Goal: Navigation & Orientation: Find specific page/section

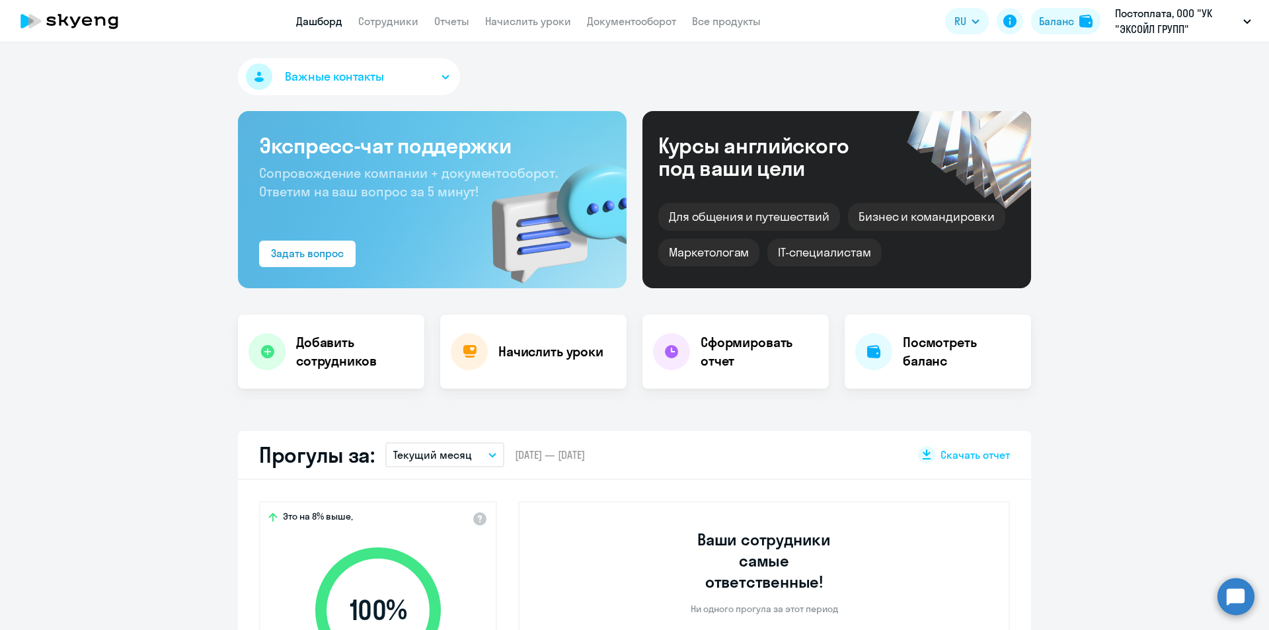
select select "30"
click at [401, 24] on link "Сотрудники" at bounding box center [388, 21] width 60 height 13
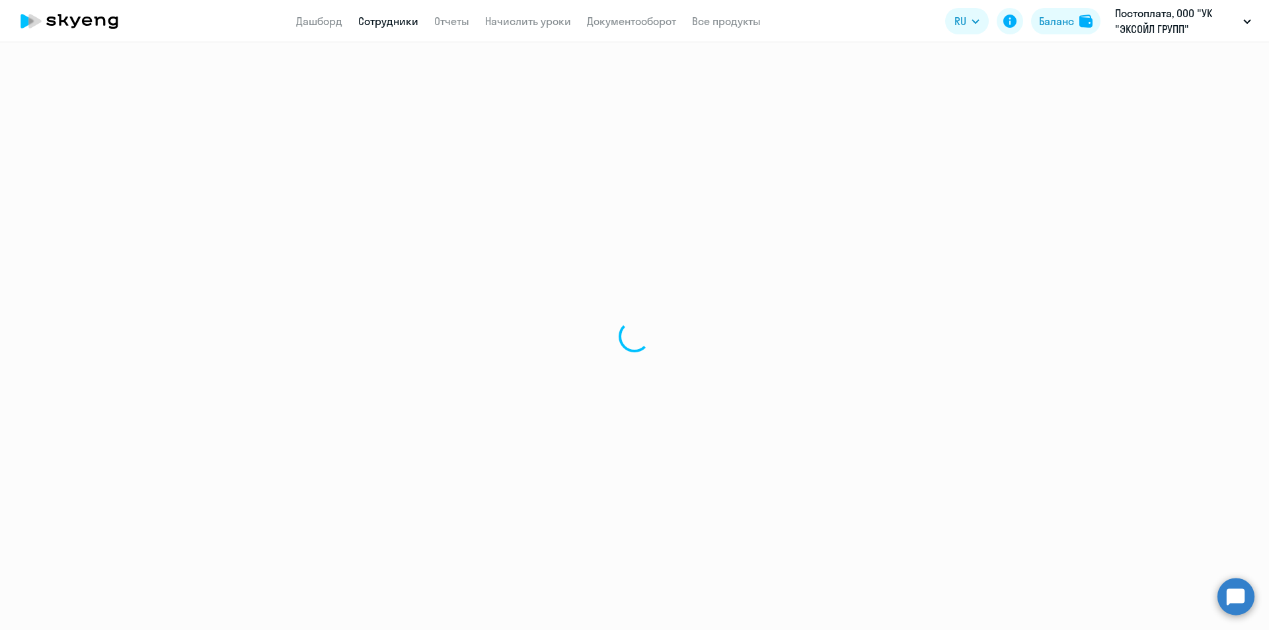
select select "30"
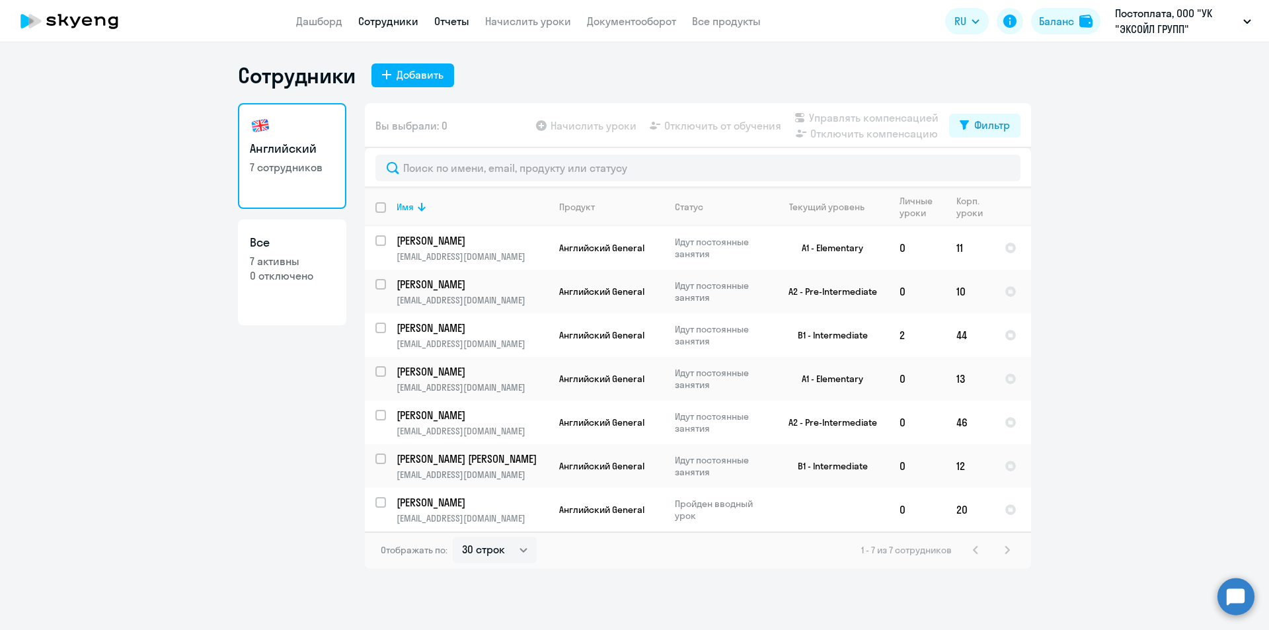
click at [468, 17] on link "Отчеты" at bounding box center [451, 21] width 35 height 13
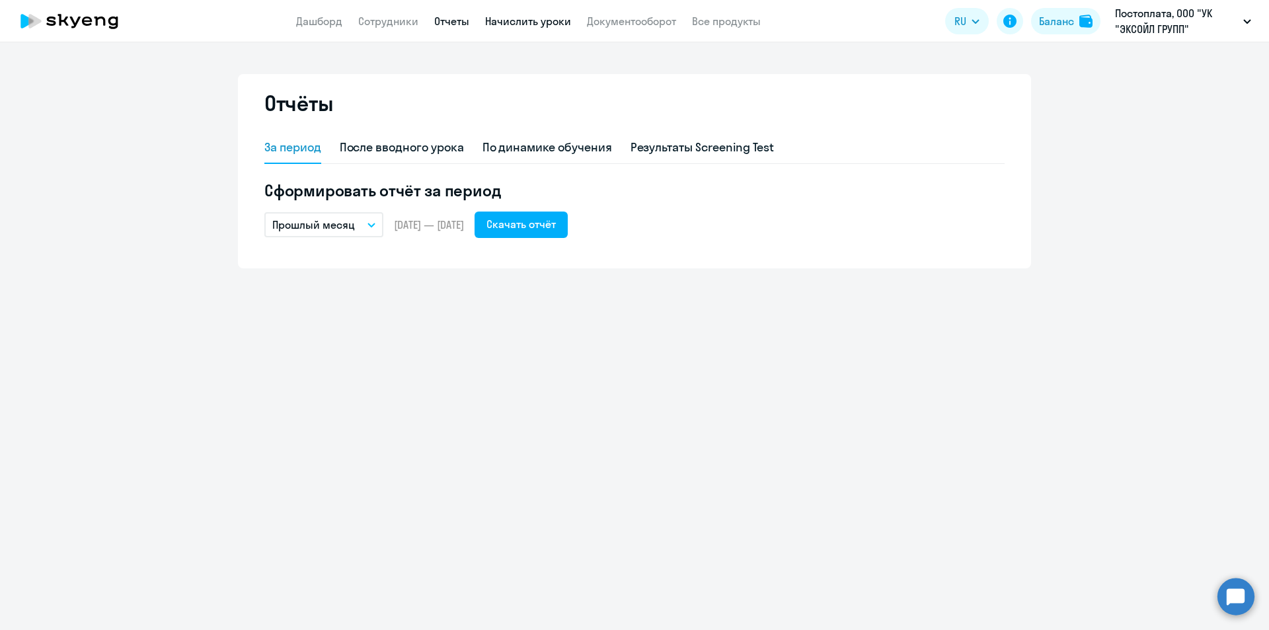
click at [503, 20] on link "Начислить уроки" at bounding box center [528, 21] width 86 height 13
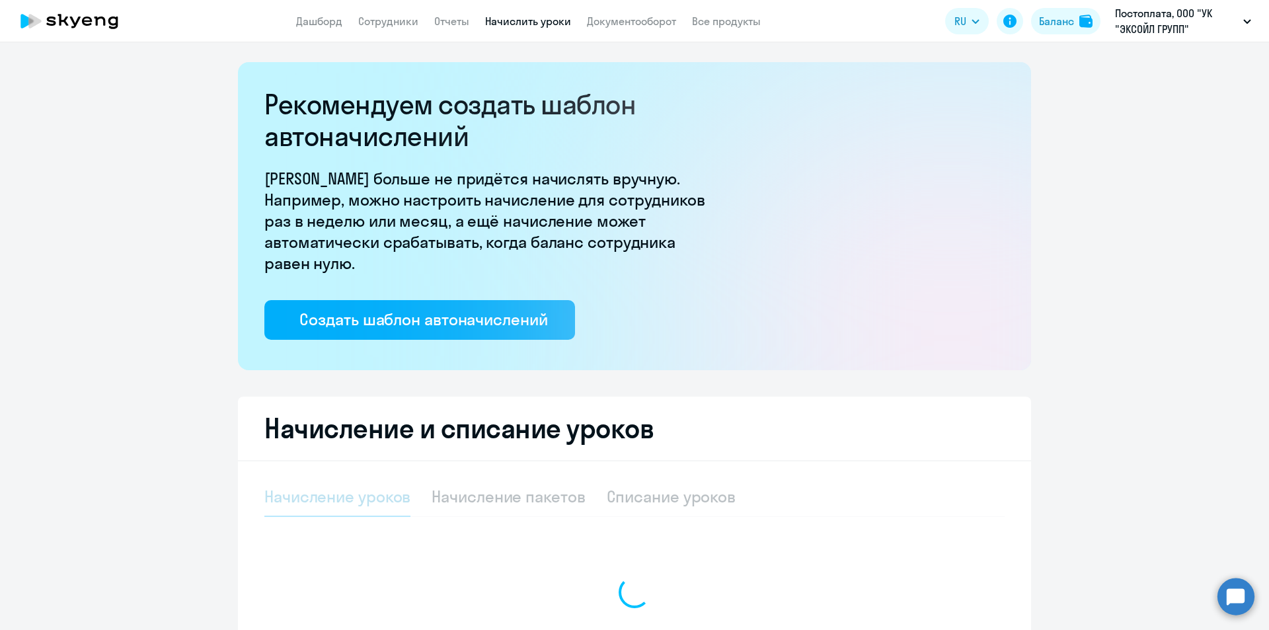
select select "10"
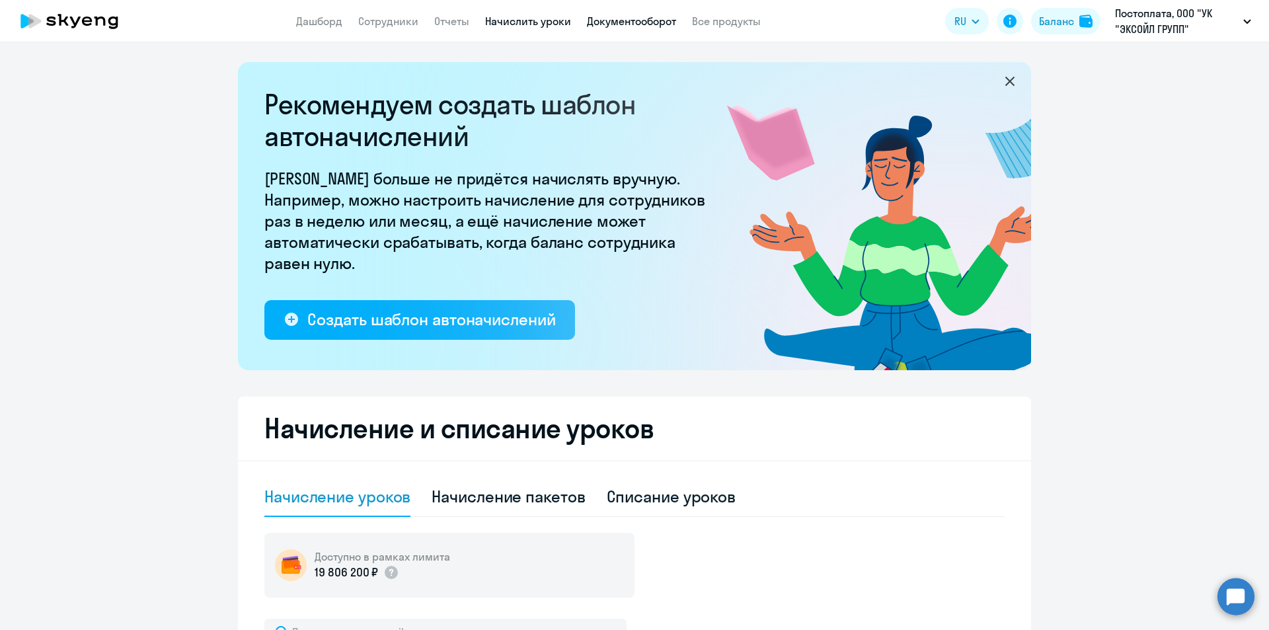
click at [622, 24] on link "Документооборот" at bounding box center [631, 21] width 89 height 13
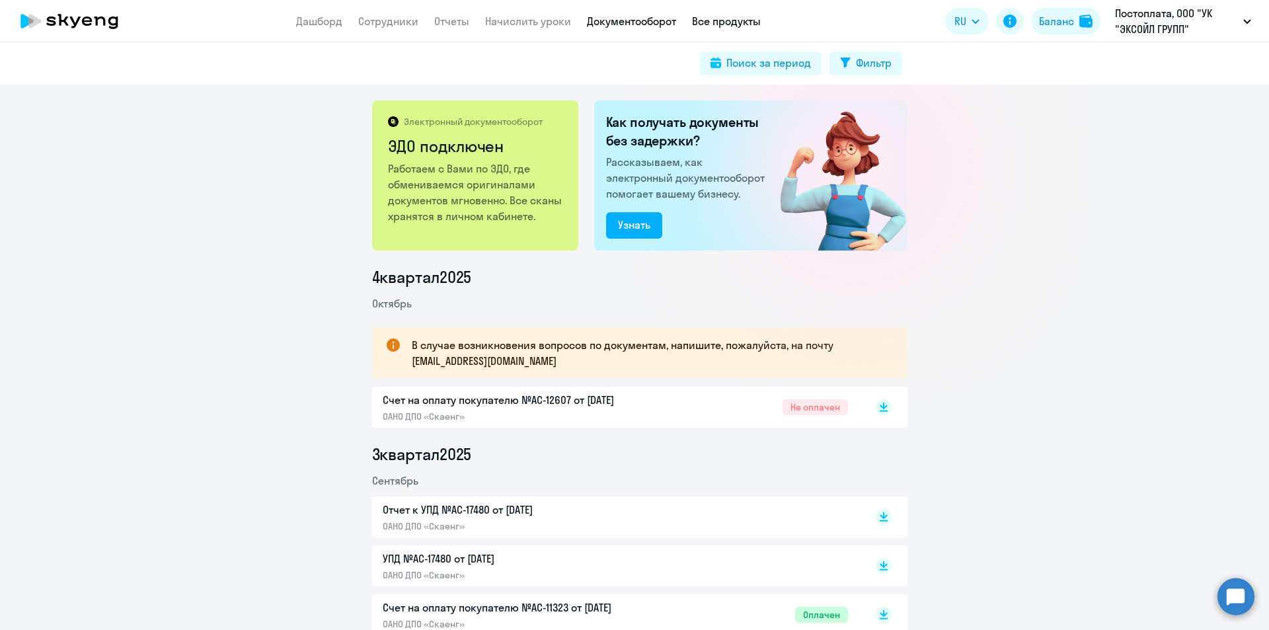
click at [731, 27] on link "Все продукты" at bounding box center [726, 21] width 69 height 13
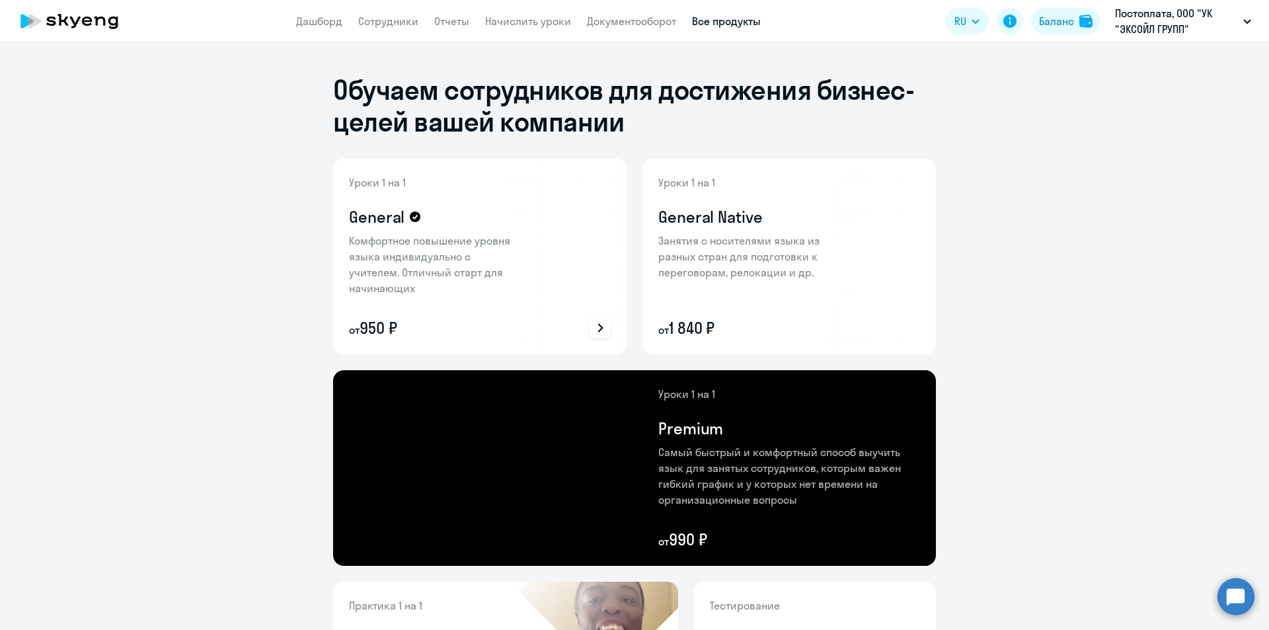
click at [437, 284] on div "Уроки 1 на 1 General Комфортное повышение уровня языка индивидуально с учителем…" at bounding box center [435, 256] width 172 height 164
click at [598, 323] on icon at bounding box center [600, 328] width 16 height 16
click at [566, 291] on p "Подробнее о преимуществах" at bounding box center [521, 292] width 147 height 16
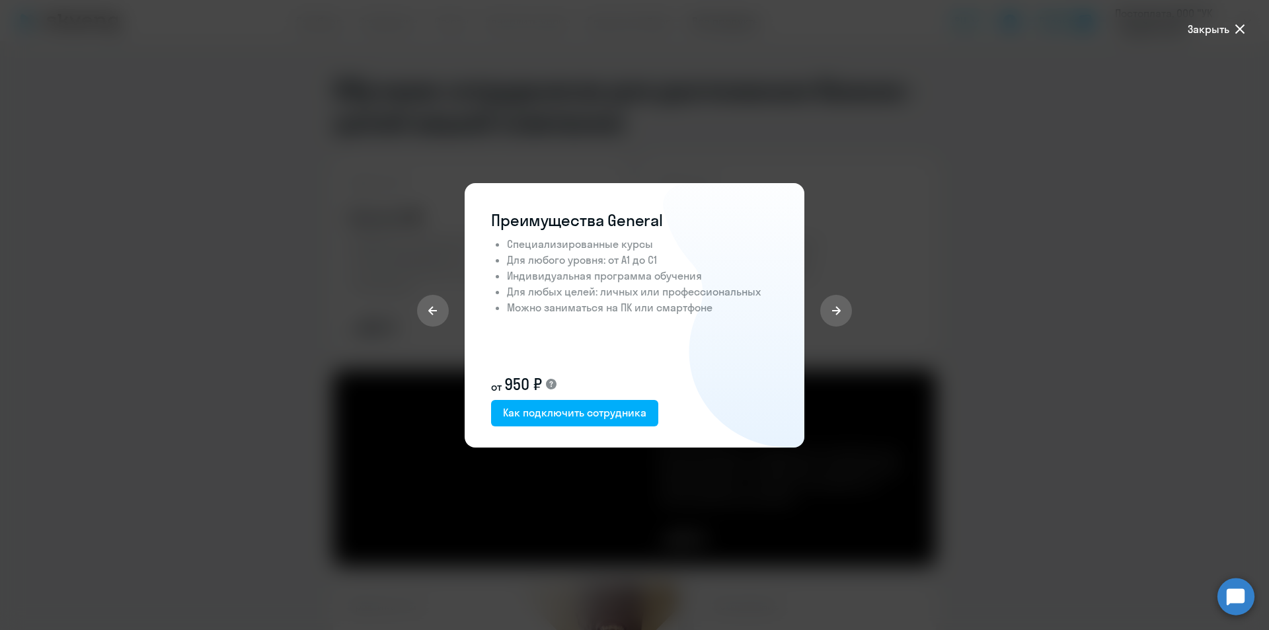
drag, startPoint x: 556, startPoint y: 265, endPoint x: 718, endPoint y: 264, distance: 161.9
click at [718, 264] on li "Для любого уровня: от А1 до С1" at bounding box center [642, 260] width 271 height 16
drag, startPoint x: 692, startPoint y: 272, endPoint x: 711, endPoint y: 276, distance: 18.8
click at [711, 276] on li "Индивидуальная программа обучения" at bounding box center [642, 276] width 271 height 16
drag, startPoint x: 646, startPoint y: 285, endPoint x: 806, endPoint y: 293, distance: 160.1
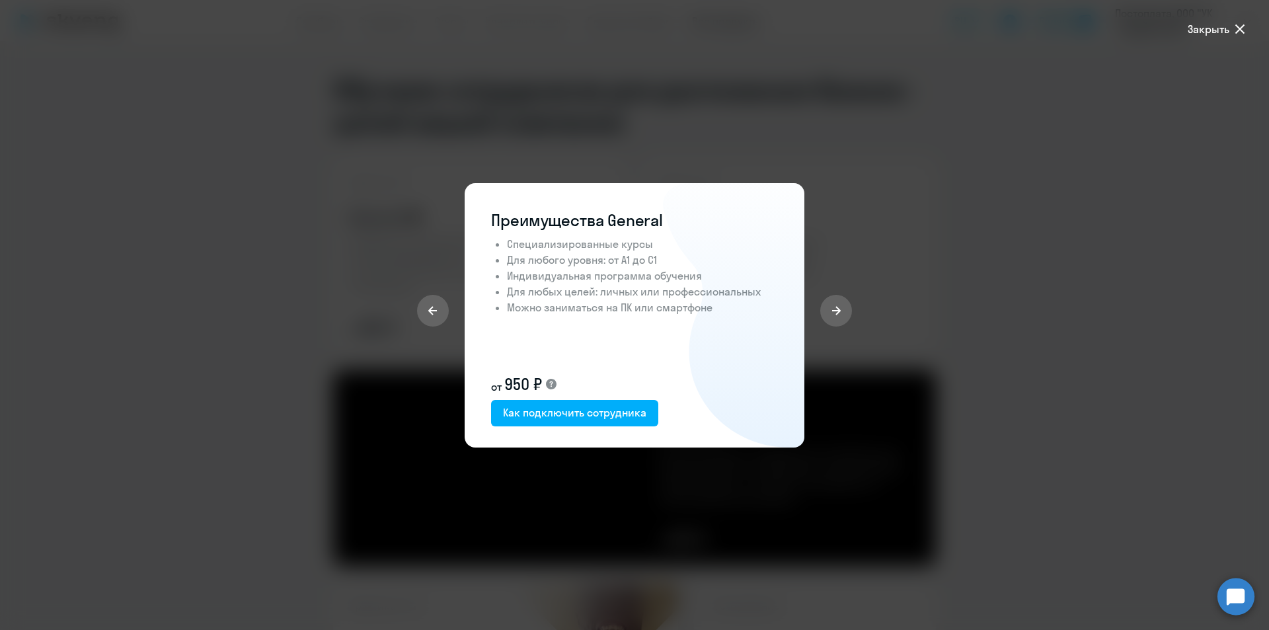
click at [806, 293] on div "Преимущества General Специализированные курсы Для любого уровня: от А1 до С1 Ин…" at bounding box center [634, 315] width 509 height 264
click at [676, 346] on div "Преимущества General Специализированные курсы Для любого уровня: от А1 до С1 Ин…" at bounding box center [634, 317] width 287 height 217
click at [1231, 29] on span "Закрыть" at bounding box center [1217, 29] width 60 height 16
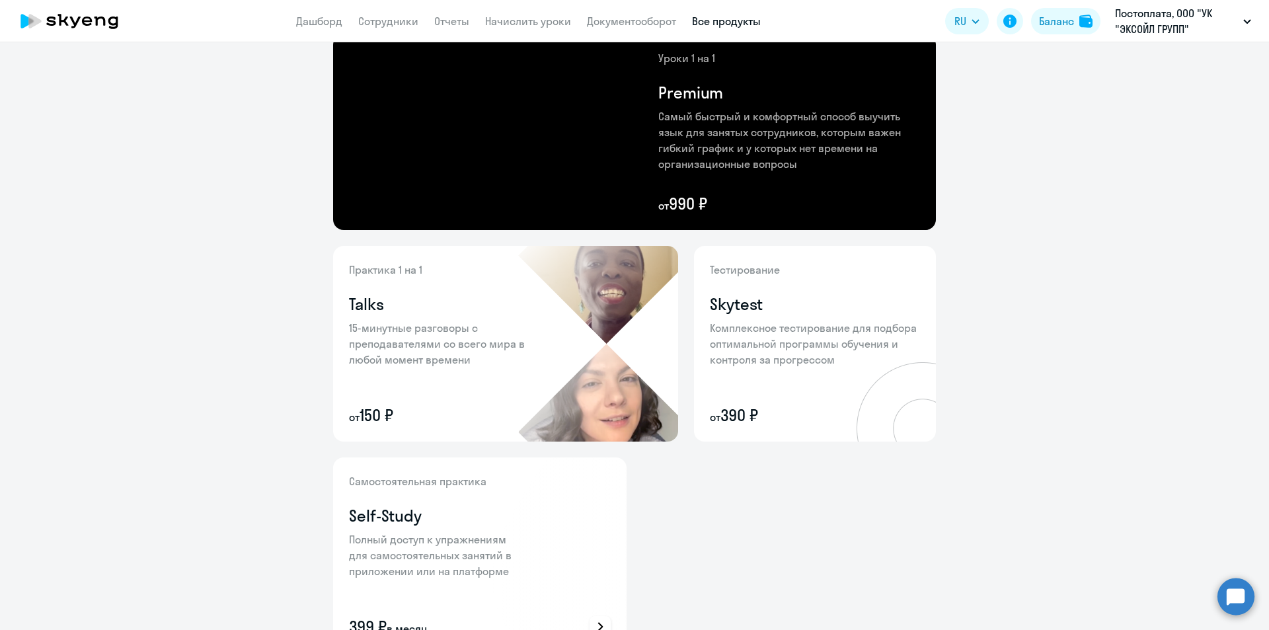
scroll to position [412, 0]
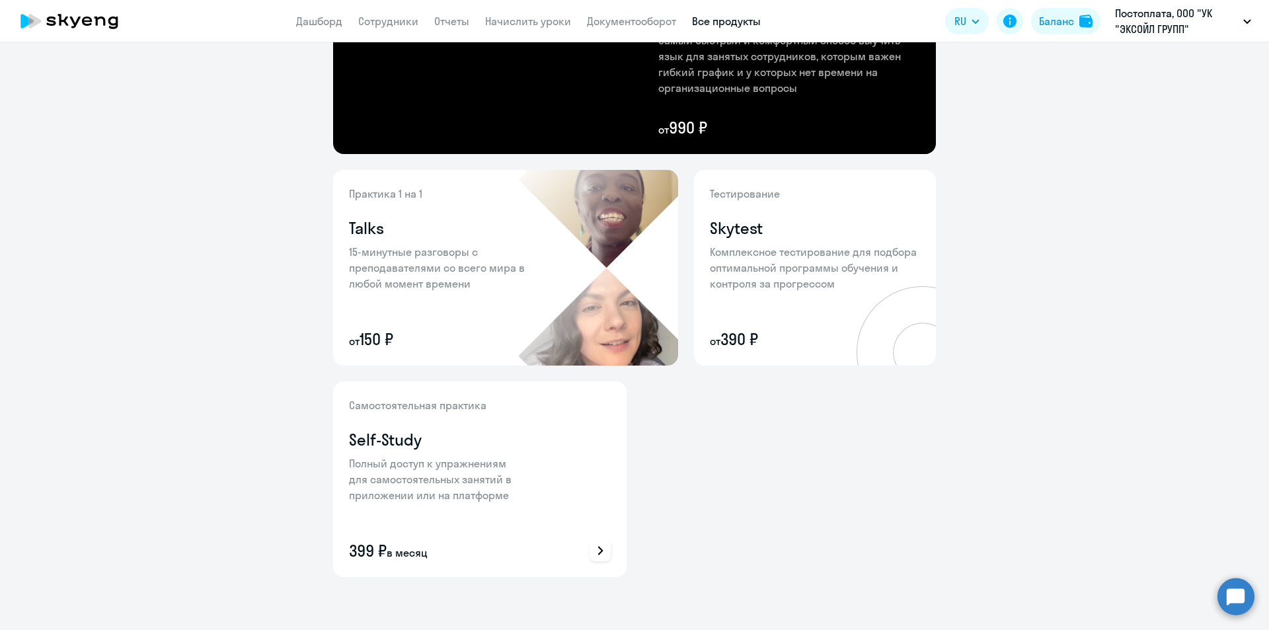
click at [589, 548] on div at bounding box center [599, 550] width 21 height 21
click at [782, 495] on div at bounding box center [634, 315] width 1269 height 630
click at [529, 17] on link "Начислить уроки" at bounding box center [528, 21] width 86 height 13
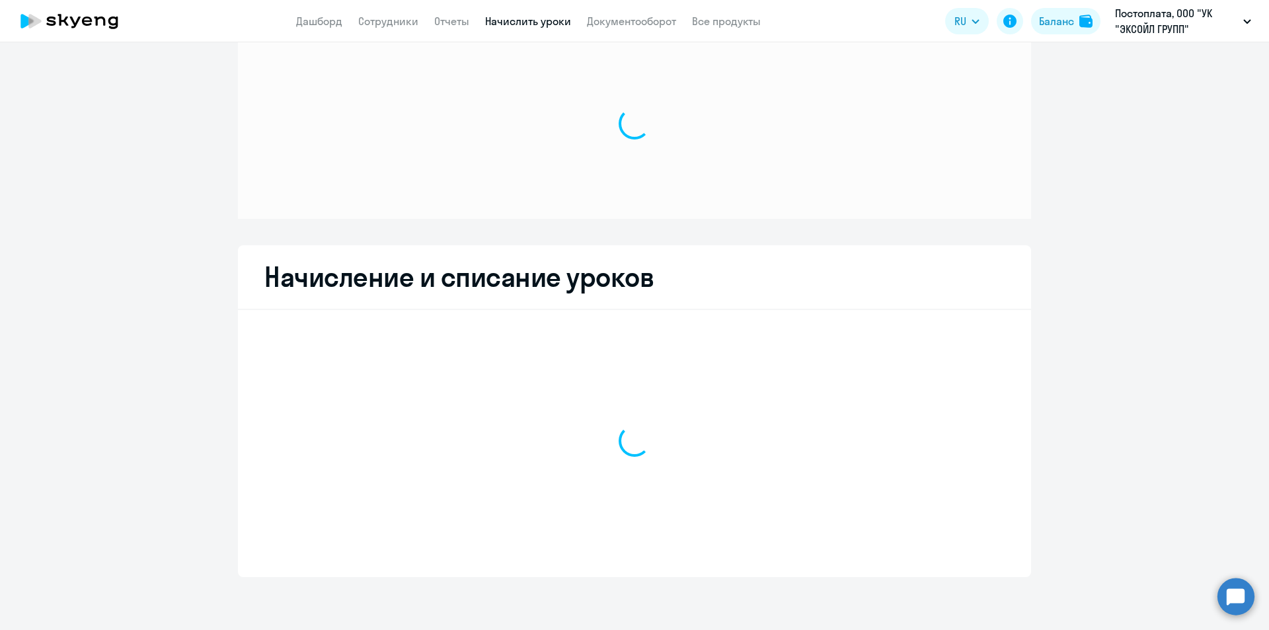
scroll to position [34, 0]
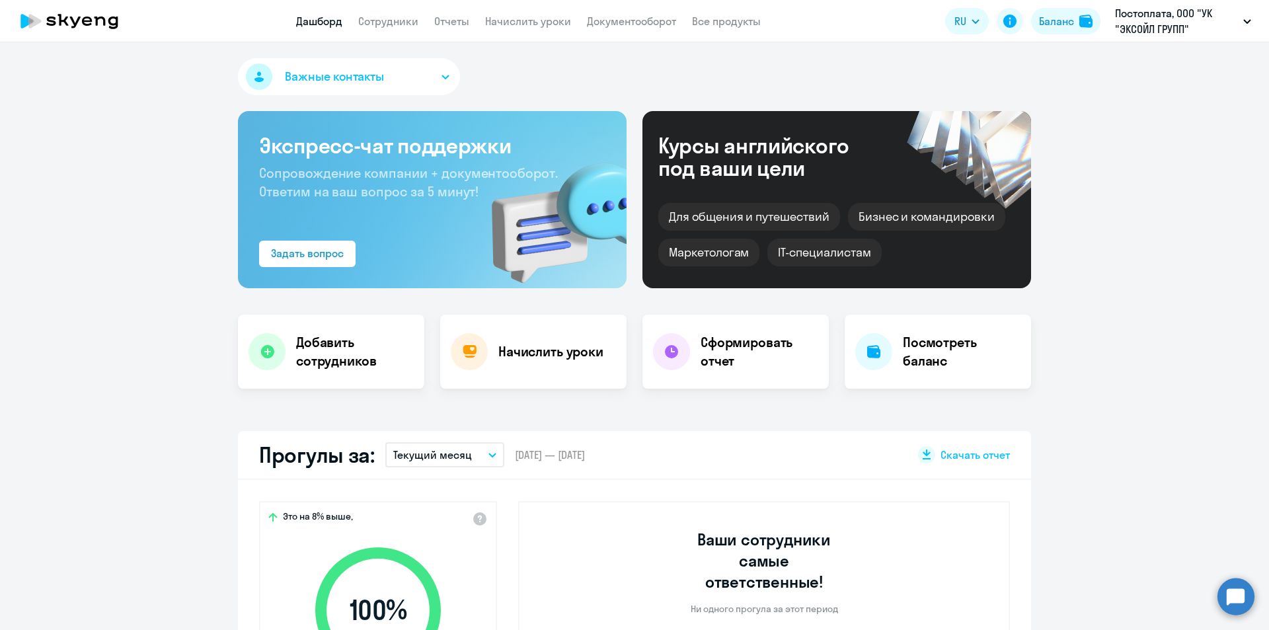
select select "30"
click at [605, 28] on app-menu-item-link "Документооборот" at bounding box center [631, 21] width 89 height 17
click at [613, 24] on link "Документооборот" at bounding box center [631, 21] width 89 height 13
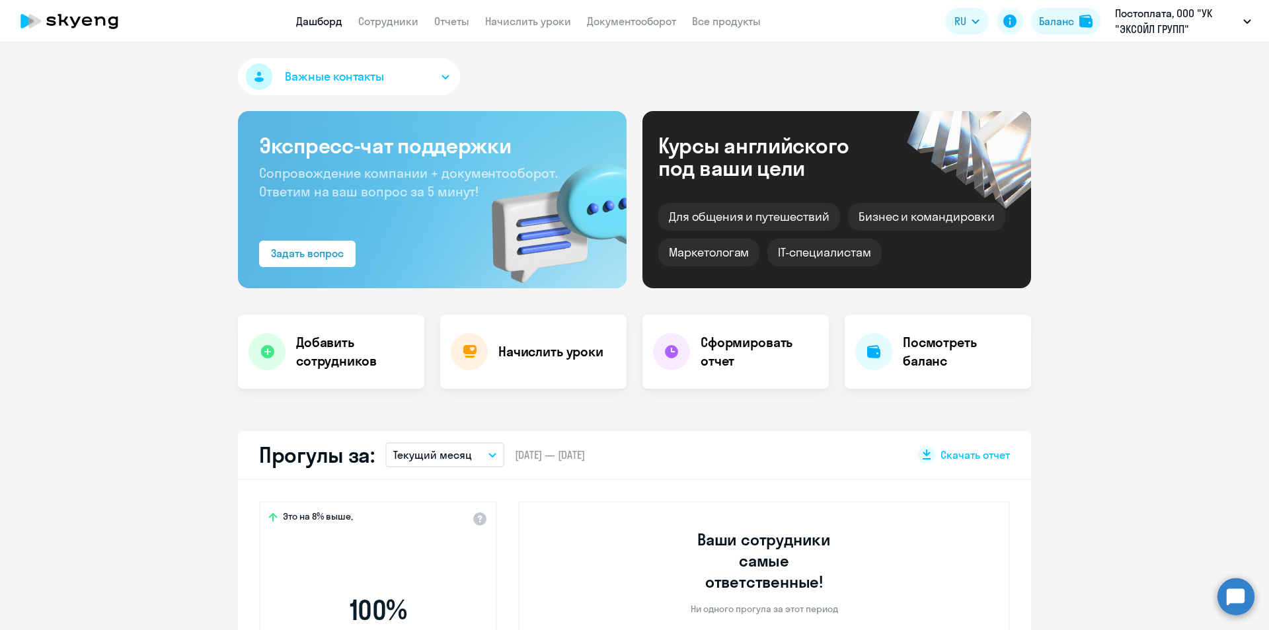
select select "30"
